Goal: Task Accomplishment & Management: Complete application form

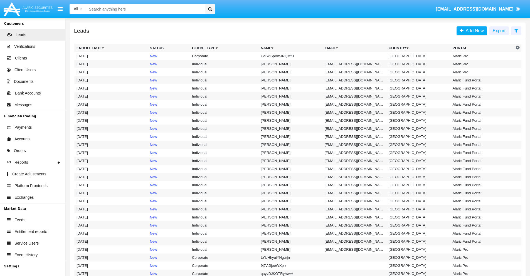
click at [516, 30] on icon at bounding box center [516, 30] width 4 height 4
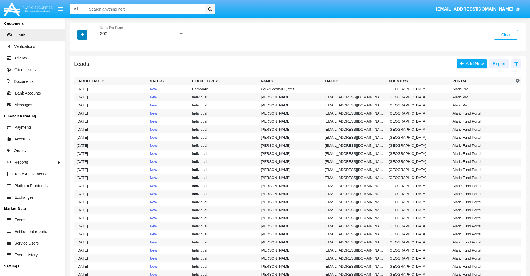
click at [82, 34] on icon "button" at bounding box center [82, 35] width 3 height 4
click at [87, 62] on span "Name" at bounding box center [87, 62] width 12 height 7
click at [76, 65] on input "Name" at bounding box center [76, 65] width 0 height 0
checkbox input "true"
click at [82, 34] on icon "button" at bounding box center [82, 35] width 3 height 4
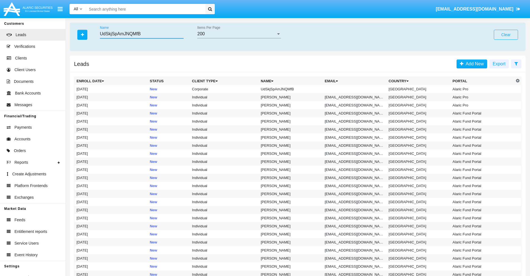
type input "UdSkjSpAmJNQMfB"
click at [293, 89] on td "UdSkjSpAmJNQMfB" at bounding box center [290, 89] width 64 height 8
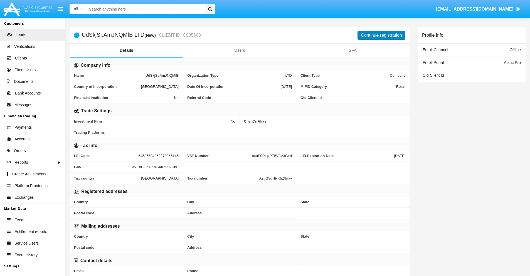
click at [381, 35] on button "Continue registration" at bounding box center [381, 35] width 48 height 9
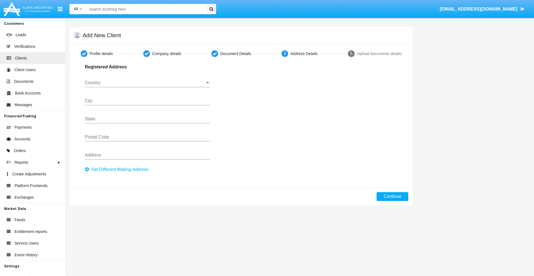
click at [118, 170] on button "Set Different Mailing Address" at bounding box center [118, 169] width 67 height 9
click at [147, 83] on input "Country" at bounding box center [147, 82] width 125 height 5
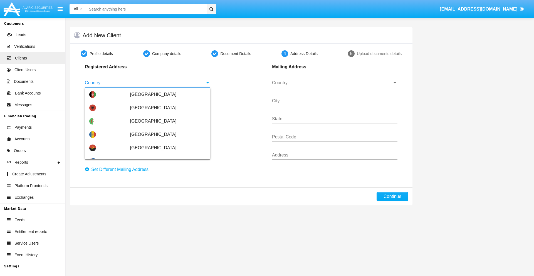
scroll to position [329, 0]
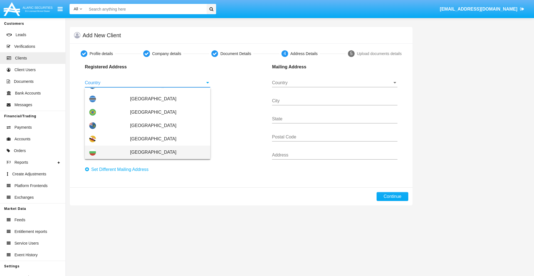
click at [165, 152] on span "[GEOGRAPHIC_DATA]" at bounding box center [168, 152] width 76 height 13
type input "[GEOGRAPHIC_DATA]"
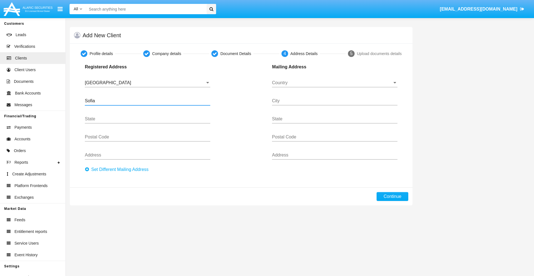
type input "Sofia"
type input "1000"
type input "[PERSON_NAME]"
click at [335, 83] on input "Country" at bounding box center [334, 82] width 125 height 5
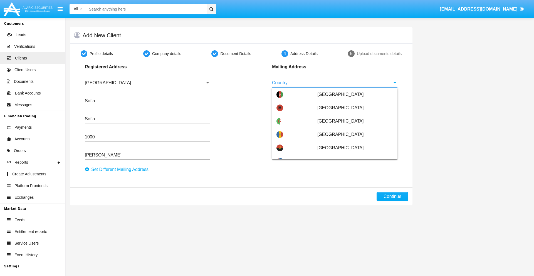
click at [352, 181] on span "Argentina" at bounding box center [355, 187] width 76 height 13
type input "Argentina"
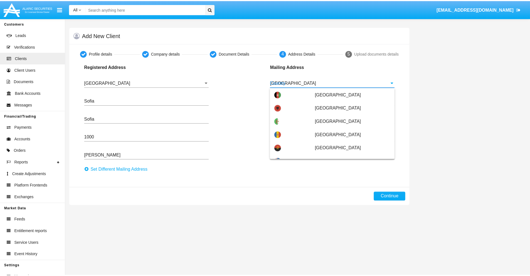
scroll to position [0, 0]
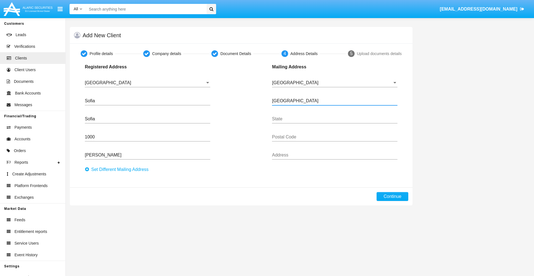
type input "Buenos Aires"
type input "7777"
type input "Test Mail Address"
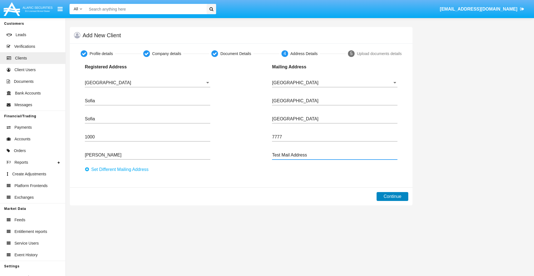
click at [392, 197] on button "Continue" at bounding box center [392, 196] width 32 height 9
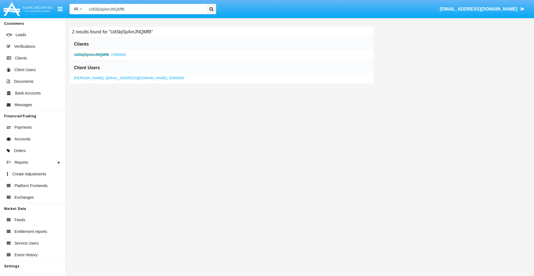
type input "UdSkjSpAmJNQMfB"
click at [91, 54] on b "UdSkjSpAmJNQMfB" at bounding box center [91, 55] width 35 height 4
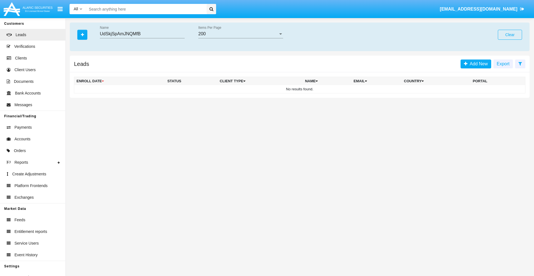
click at [510, 35] on button "Clear" at bounding box center [510, 35] width 24 height 10
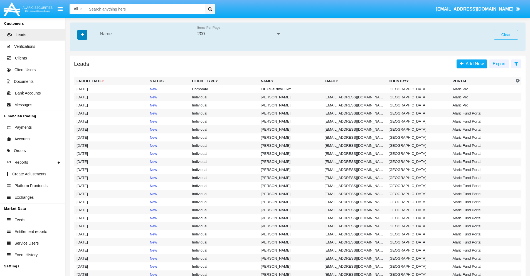
click at [82, 34] on icon "button" at bounding box center [82, 35] width 3 height 4
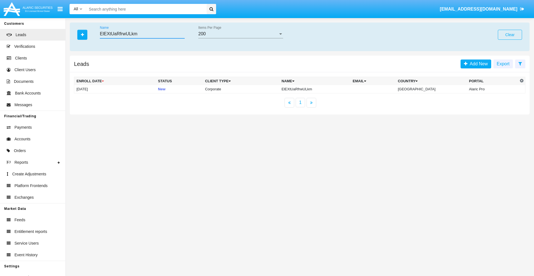
type input "ElEXtUaRfrwULkm"
click at [319, 89] on td "ElEXtUaRfrwULkm" at bounding box center [314, 89] width 71 height 8
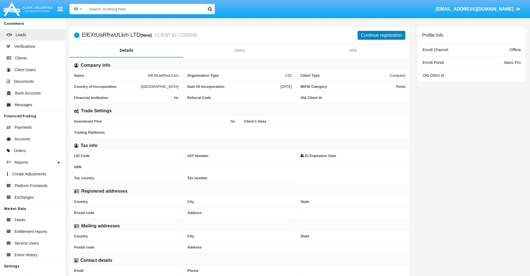
click at [381, 35] on button "Continue registration" at bounding box center [381, 35] width 48 height 9
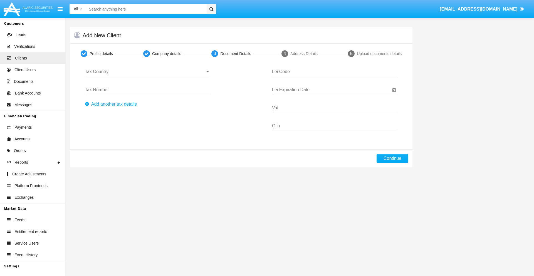
click at [147, 72] on input "Tax Country" at bounding box center [147, 71] width 125 height 5
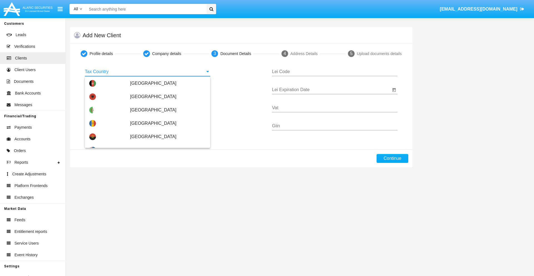
type input "[GEOGRAPHIC_DATA]"
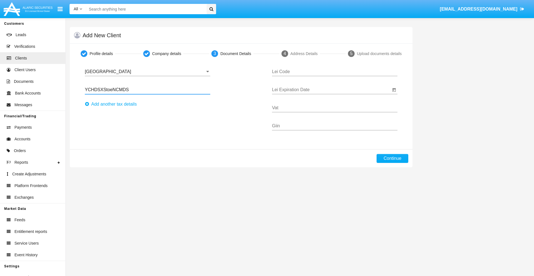
type input "YCHDSXStoeNCMDS"
click at [112, 104] on button "Аdd another tax details" at bounding box center [112, 104] width 55 height 9
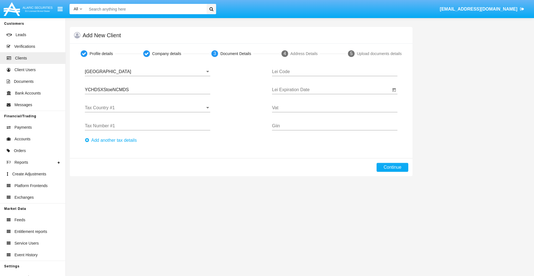
click at [147, 108] on input "Tax Country #1" at bounding box center [147, 107] width 125 height 5
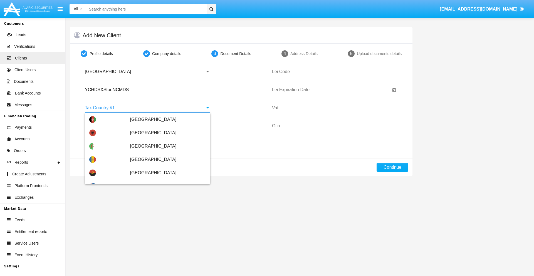
scroll to position [1237, 0]
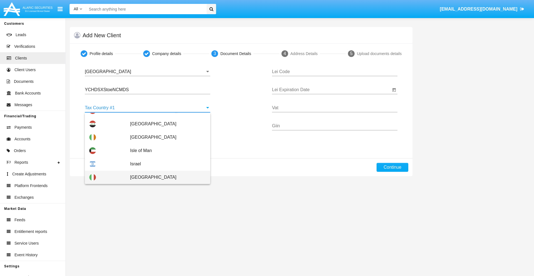
click at [165, 177] on span "Italy" at bounding box center [168, 177] width 76 height 13
type input "Italy"
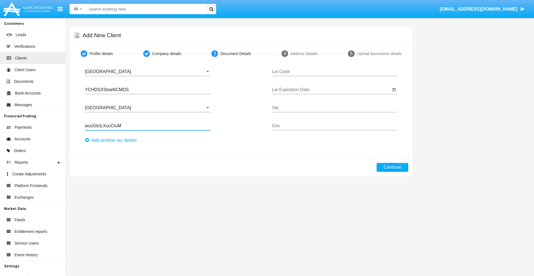
type input "wucGlciLXucCIuM"
click at [112, 140] on button "Аdd another tax details" at bounding box center [112, 140] width 55 height 9
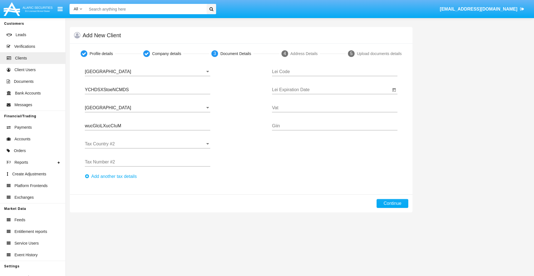
click at [147, 144] on input "Tax Country #2" at bounding box center [147, 144] width 125 height 5
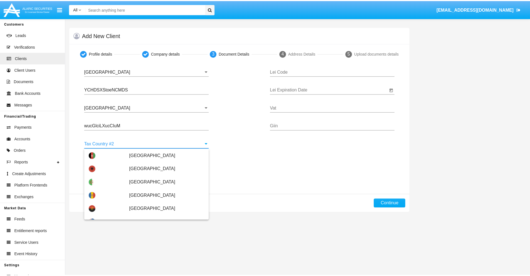
scroll to position [2478, 0]
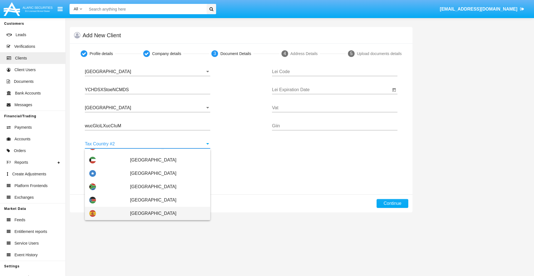
click at [165, 214] on span "Spain" at bounding box center [168, 213] width 76 height 13
type input "Spain"
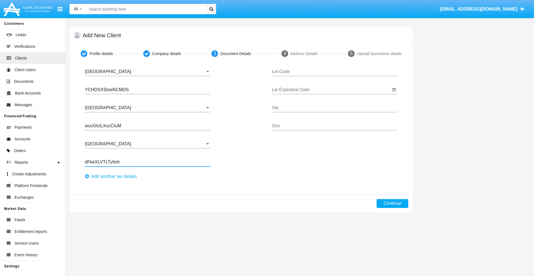
type input "dFkeXLVTLTyItoh"
type input "ZIIKKTFWSJGXIQAQRPKL"
click at [331, 90] on input "Lei Expiration Date" at bounding box center [331, 89] width 119 height 5
click at [289, 106] on span "SEP 2025" at bounding box center [284, 106] width 12 height 4
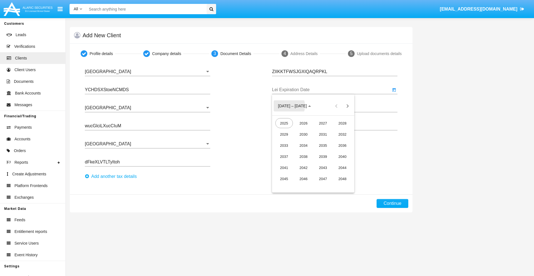
click at [342, 157] on div "2040" at bounding box center [343, 157] width 18 height 10
click at [303, 145] on div "JUN" at bounding box center [304, 145] width 18 height 10
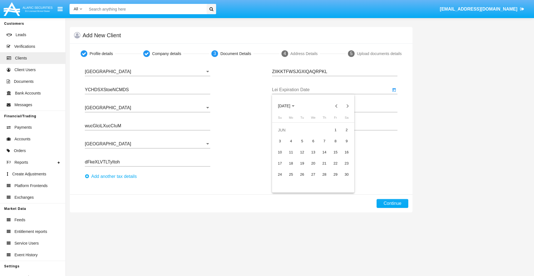
click at [335, 152] on div "15" at bounding box center [335, 152] width 10 height 10
type input "[DATE]"
type input "qJnCrQzpmeQvHXr"
type input "VggdQuUjmZKgTKv"
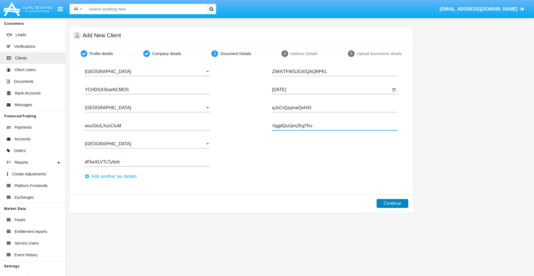
click at [392, 204] on button "Continue" at bounding box center [392, 203] width 32 height 9
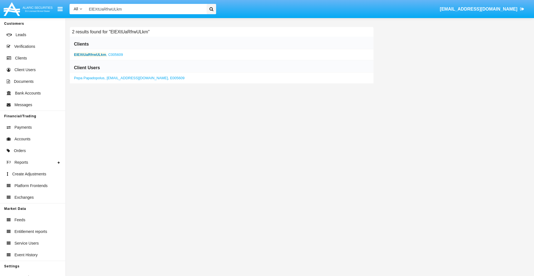
type input "ElEXtUaRfrwULkm"
click at [90, 54] on b "ElEXtUaRfrwULkm" at bounding box center [90, 55] width 32 height 4
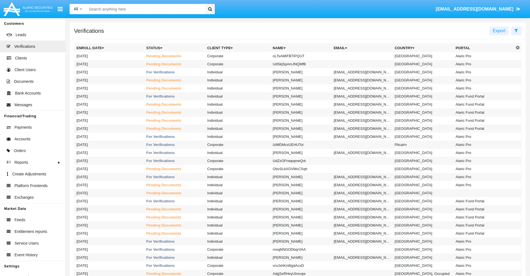
click at [516, 30] on icon at bounding box center [516, 30] width 4 height 4
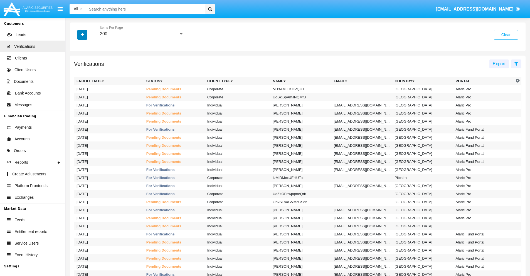
click at [82, 34] on icon "button" at bounding box center [82, 35] width 3 height 4
click at [87, 70] on span "Name" at bounding box center [87, 70] width 12 height 7
click at [76, 73] on input "Name" at bounding box center [76, 73] width 0 height 0
checkbox input "true"
click at [82, 34] on icon "button" at bounding box center [82, 35] width 3 height 4
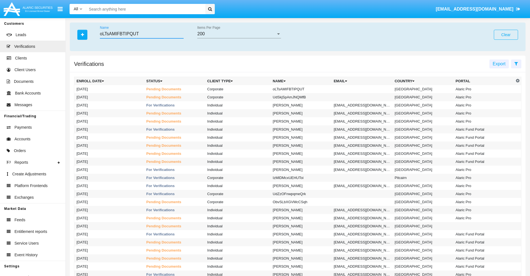
type input "oLTsAMIFBTIPQUT"
click at [303, 89] on td "oLTsAMIFBTIPQUT" at bounding box center [300, 89] width 61 height 8
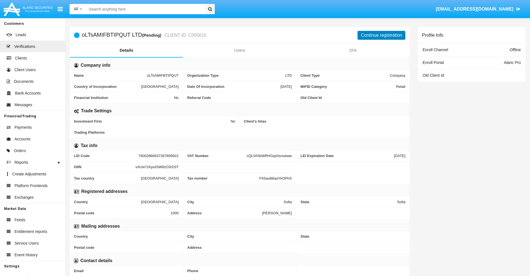
click at [381, 35] on button "Continue registration" at bounding box center [381, 35] width 48 height 9
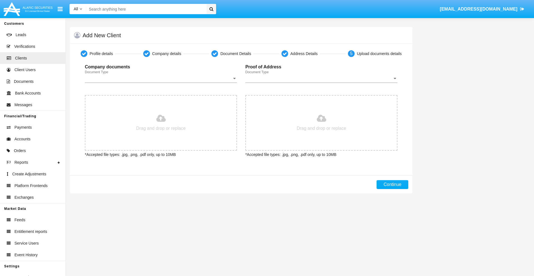
click at [161, 78] on span "Document Type" at bounding box center [158, 78] width 147 height 5
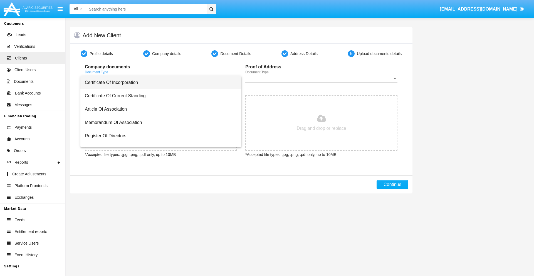
click at [159, 83] on span "Certificate Of Incorporation" at bounding box center [161, 82] width 152 height 13
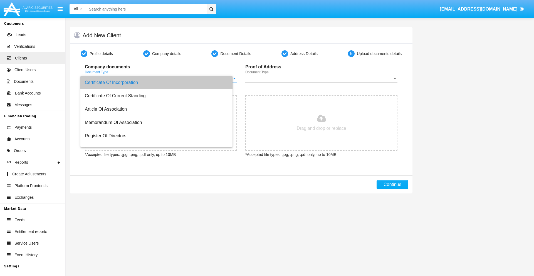
type input "C:\fakepath\passport.png"
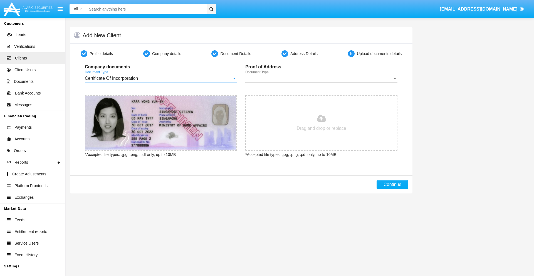
click at [321, 78] on span "Document Type" at bounding box center [318, 78] width 147 height 5
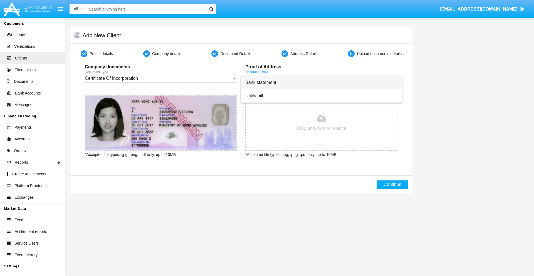
click at [321, 83] on span "Bank statement" at bounding box center [321, 82] width 152 height 13
type input "C:\fakepath\bank-statement.png"
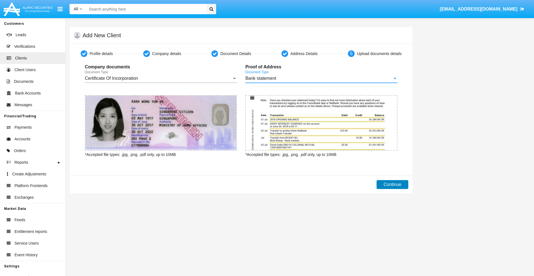
click at [392, 185] on button "Continue" at bounding box center [392, 184] width 32 height 9
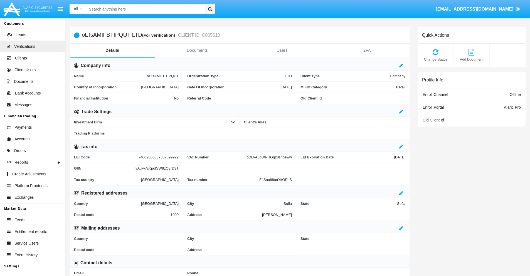
click at [197, 50] on link "Documents" at bounding box center [197, 50] width 85 height 13
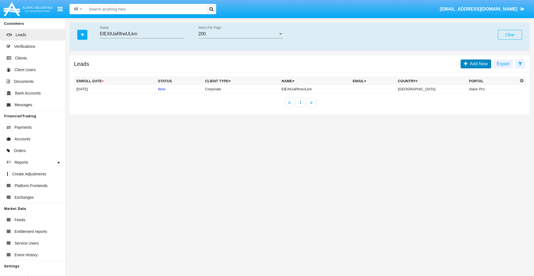
click at [477, 64] on span "Add New" at bounding box center [477, 63] width 20 height 5
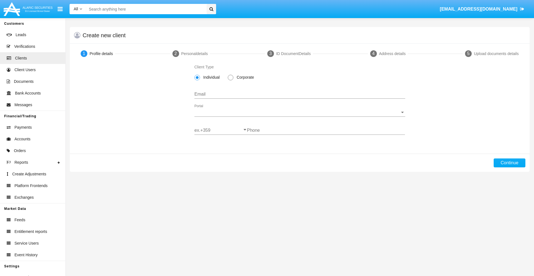
click at [244, 77] on span "Corporate" at bounding box center [244, 78] width 22 height 6
click at [231, 80] on input "Corporate" at bounding box center [230, 80] width 0 height 0
radio input "true"
type input "aq.zk98lq@sz7hts.mo"
click at [299, 112] on span "Portal" at bounding box center [297, 112] width 206 height 5
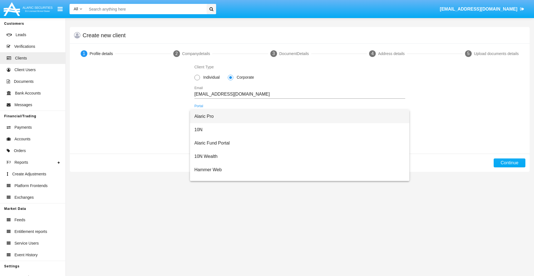
click at [298, 117] on span "Alaric Pro" at bounding box center [299, 116] width 211 height 13
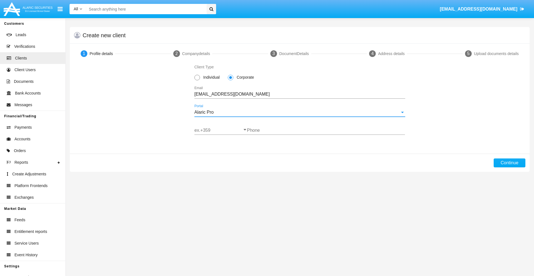
click at [220, 130] on input "ex.+359" at bounding box center [220, 130] width 53 height 5
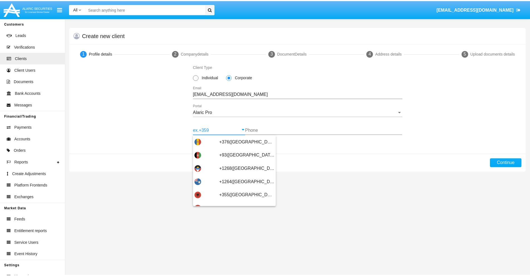
scroll to position [182, 0]
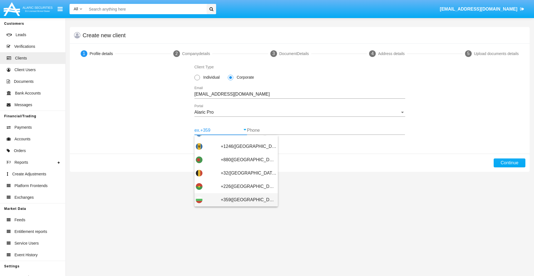
click at [244, 200] on span "+359(Bulgaria)" at bounding box center [249, 199] width 56 height 13
type input "+359(Bulgaria)"
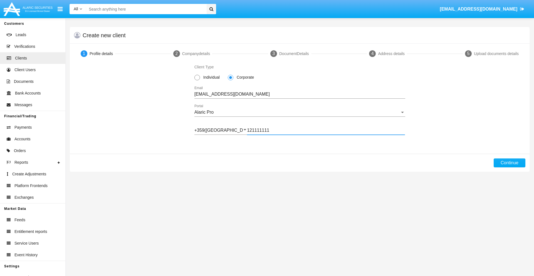
type input "121111111"
click at [509, 163] on button "Continue" at bounding box center [510, 162] width 32 height 9
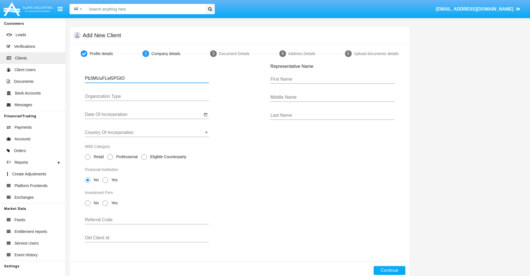
type input "Pb3MUuFLeI5PGtO"
type input "LTD"
click at [143, 115] on input "Date Of Incorporation" at bounding box center [143, 114] width 117 height 5
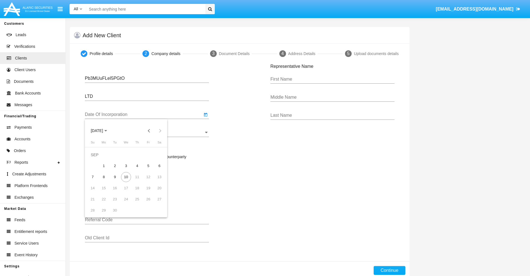
click at [101, 131] on span "SEP 2025" at bounding box center [97, 131] width 12 height 4
click at [149, 131] on button "Previous 20 years" at bounding box center [148, 130] width 11 height 11
click at [136, 204] on div "2000" at bounding box center [136, 204] width 18 height 10
click at [97, 159] on div "JAN" at bounding box center [97, 159] width 18 height 10
click at [159, 155] on div "1" at bounding box center [159, 155] width 10 height 10
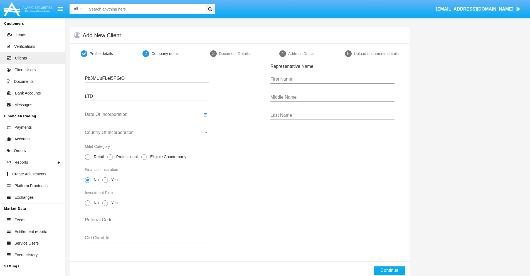
type input "01/01/00"
click at [147, 133] on input "Country Of Incorporation" at bounding box center [147, 132] width 124 height 5
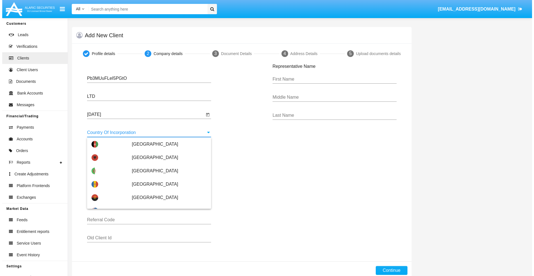
scroll to position [2785, 0]
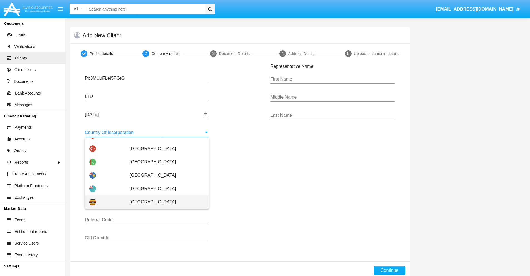
click at [164, 202] on span "Uganda" at bounding box center [167, 201] width 75 height 13
type input "Uganda"
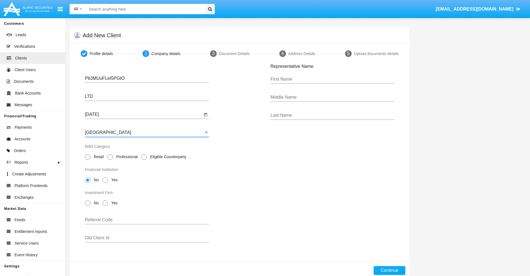
click at [126, 157] on span "Professional" at bounding box center [126, 157] width 26 height 6
click at [110, 160] on input "Professional" at bounding box center [110, 160] width 0 height 0
radio input "true"
click at [95, 180] on span "No" at bounding box center [95, 180] width 10 height 6
click at [88, 183] on input "No" at bounding box center [87, 183] width 0 height 0
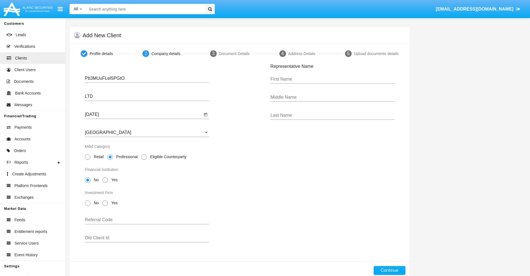
click at [95, 203] on span "No" at bounding box center [95, 203] width 10 height 6
click at [88, 206] on input "No" at bounding box center [87, 206] width 0 height 0
radio input "true"
type input "HtAvGYhJSpyjfxL"
type input "CxhsWuAGDeCbemF"
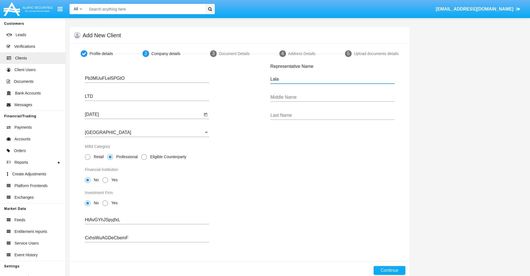
type input "Lala"
type input "Thalia"
type input "Kris"
click at [389, 271] on button "Continue" at bounding box center [389, 270] width 32 height 9
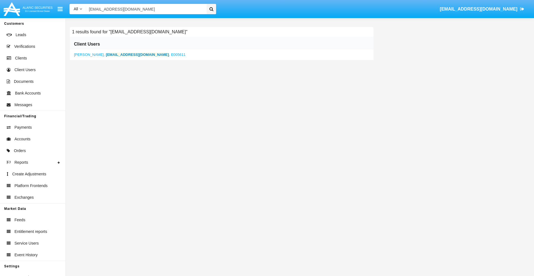
type input "aq.zk98lq@sz7hts.mo"
click at [109, 54] on b "aq.zk98lq@sz7hts.mo" at bounding box center [137, 55] width 63 height 4
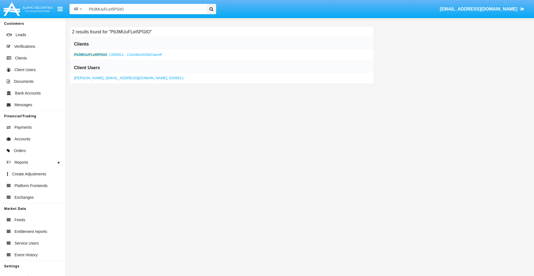
type input "Pb3MUuFLeI5PGtO"
click at [90, 54] on b "Pb3MUuFLeI5PGtO" at bounding box center [90, 55] width 33 height 4
